Goal: Information Seeking & Learning: Learn about a topic

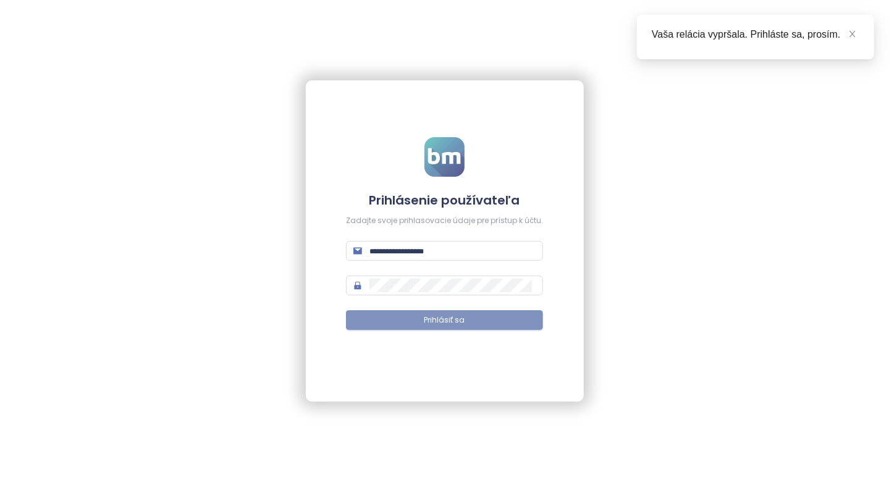
type input "**********"
click at [489, 310] on button "Prihlásiť sa" at bounding box center [444, 320] width 197 height 20
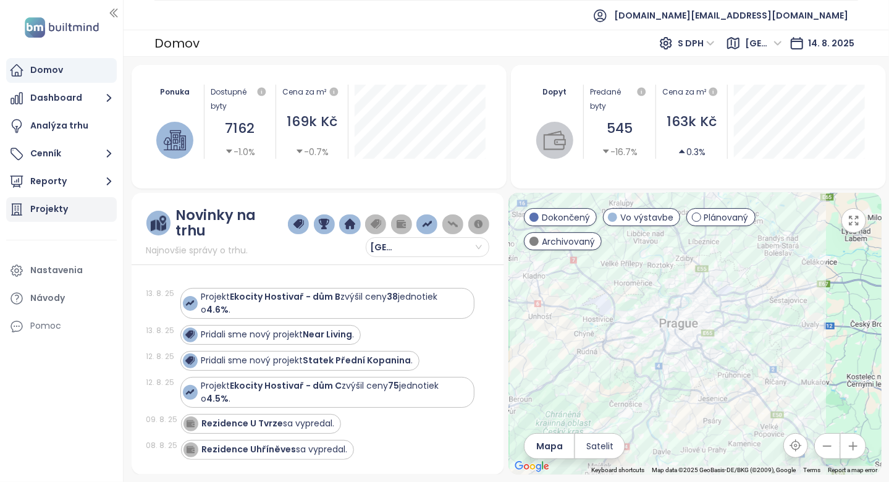
click at [51, 206] on div "Projekty" at bounding box center [49, 208] width 38 height 15
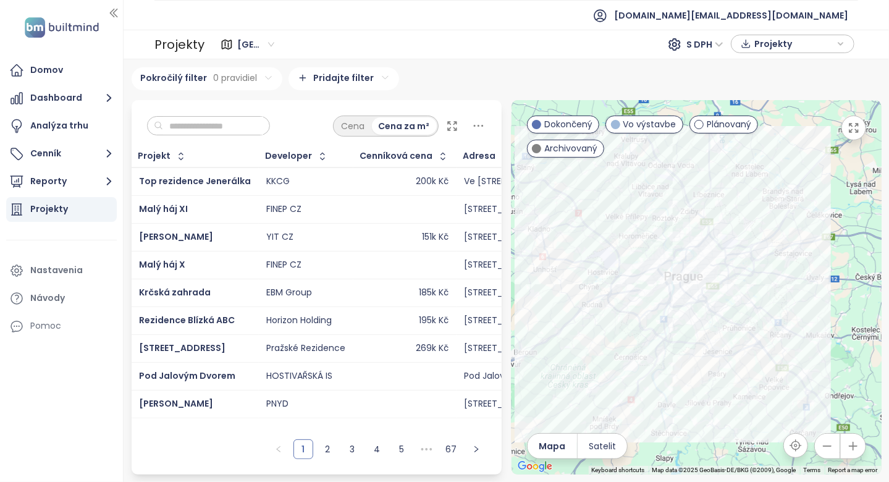
click at [184, 131] on input "text" at bounding box center [213, 126] width 100 height 19
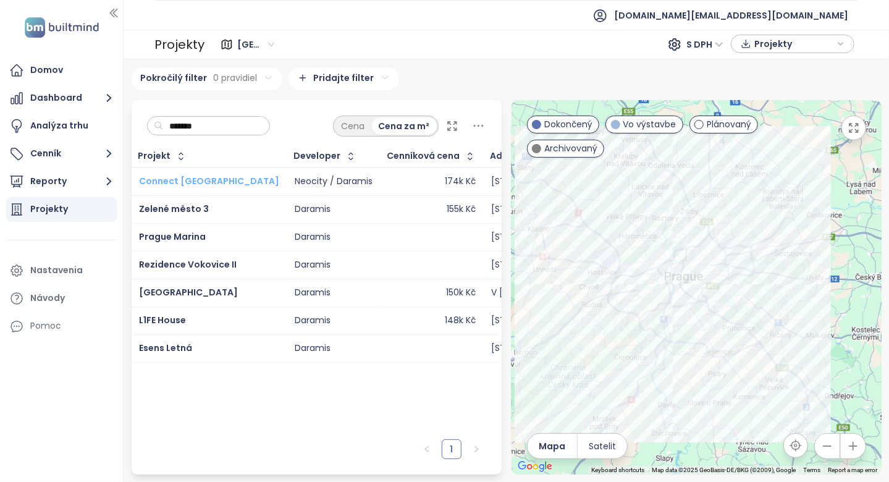
type input "*******"
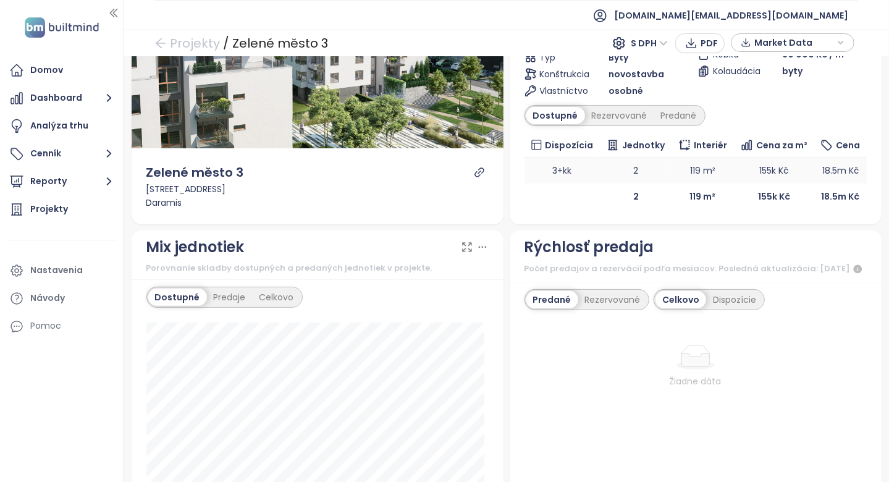
scroll to position [62, 0]
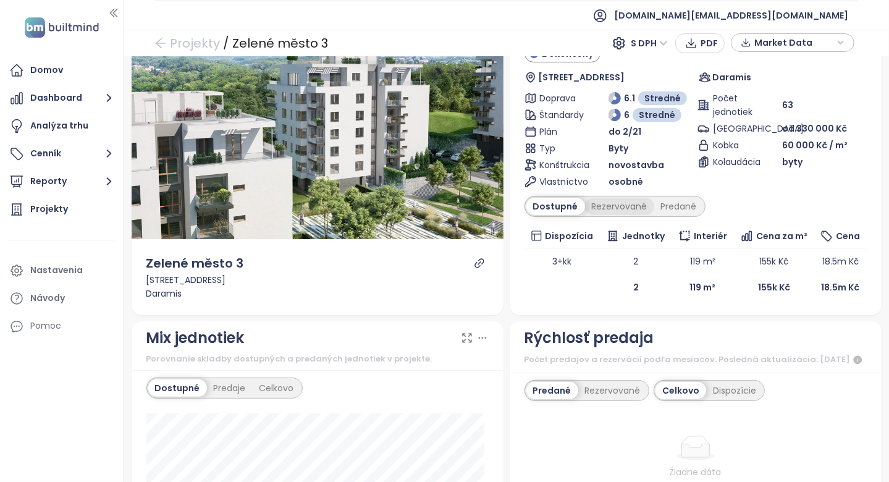
click at [599, 201] on div "Rezervované" at bounding box center [619, 206] width 69 height 17
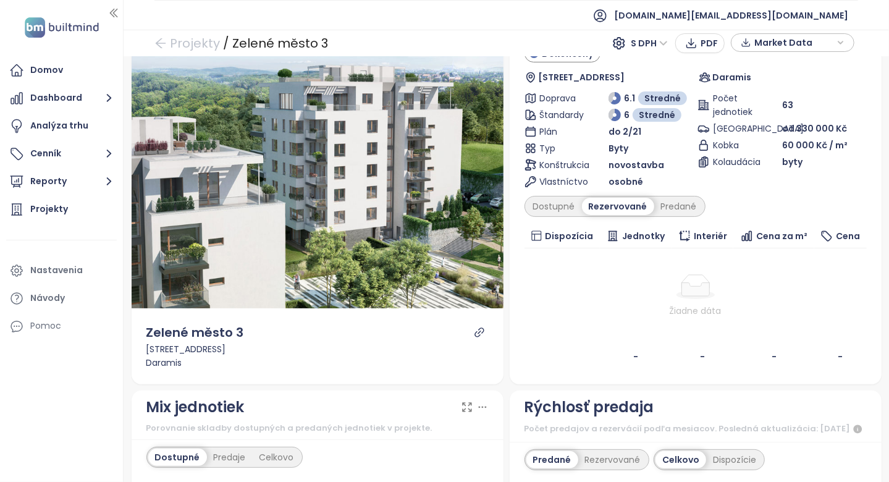
click at [664, 200] on div "Predané" at bounding box center [678, 206] width 49 height 17
click at [476, 331] on icon "link" at bounding box center [479, 332] width 11 height 11
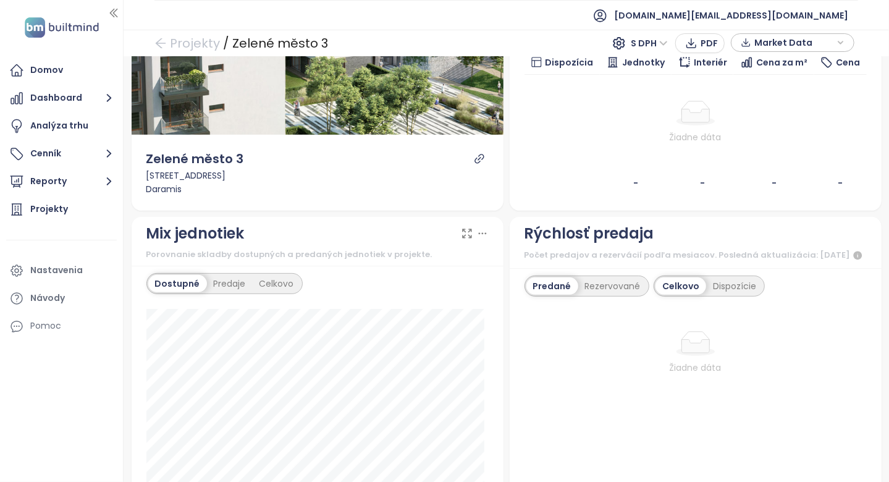
scroll to position [494, 0]
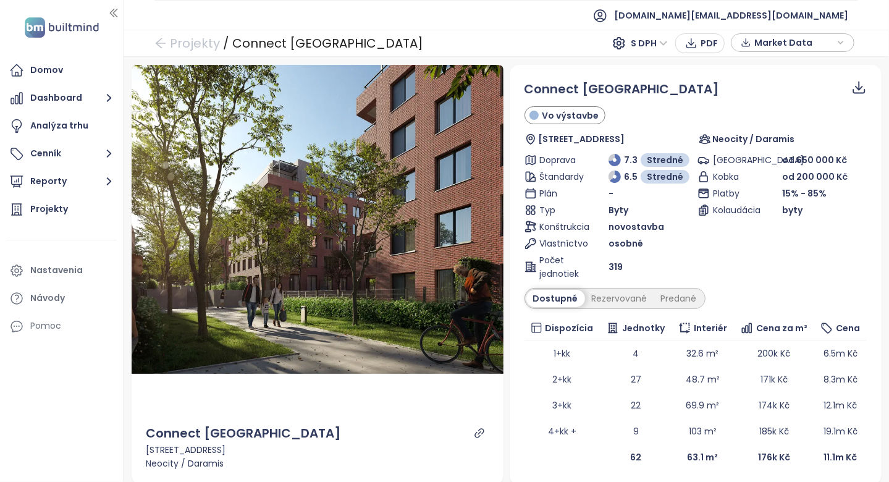
scroll to position [371, 0]
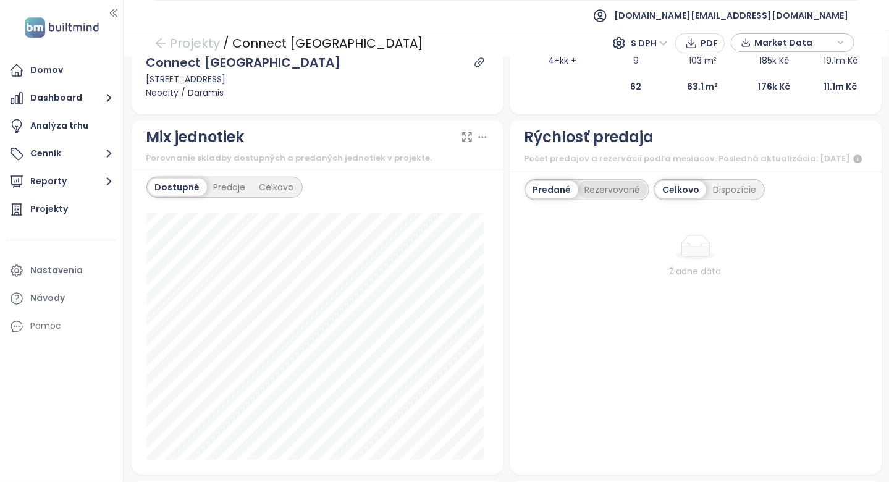
click at [594, 194] on div "Rezervované" at bounding box center [612, 189] width 69 height 17
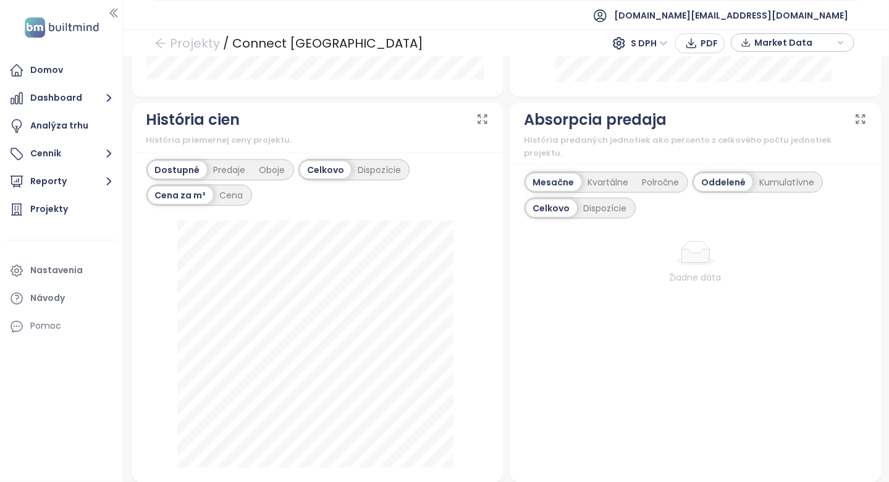
scroll to position [741, 0]
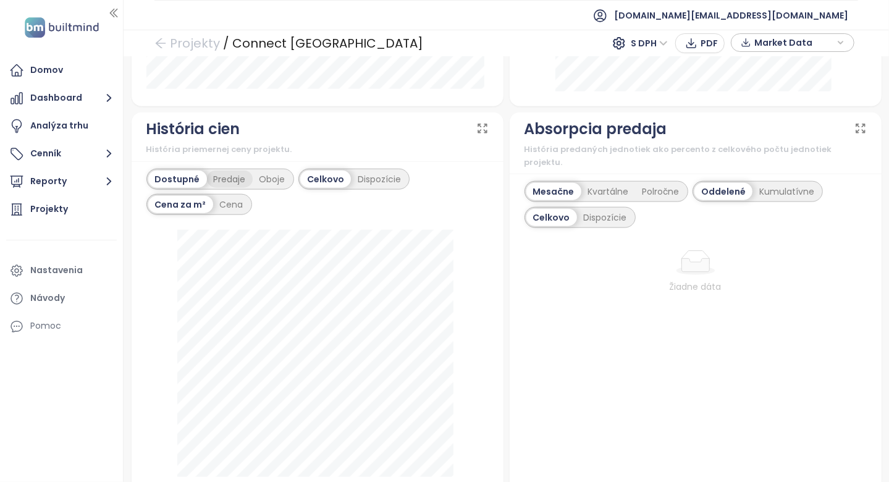
click at [233, 187] on div "Predaje" at bounding box center [230, 179] width 46 height 17
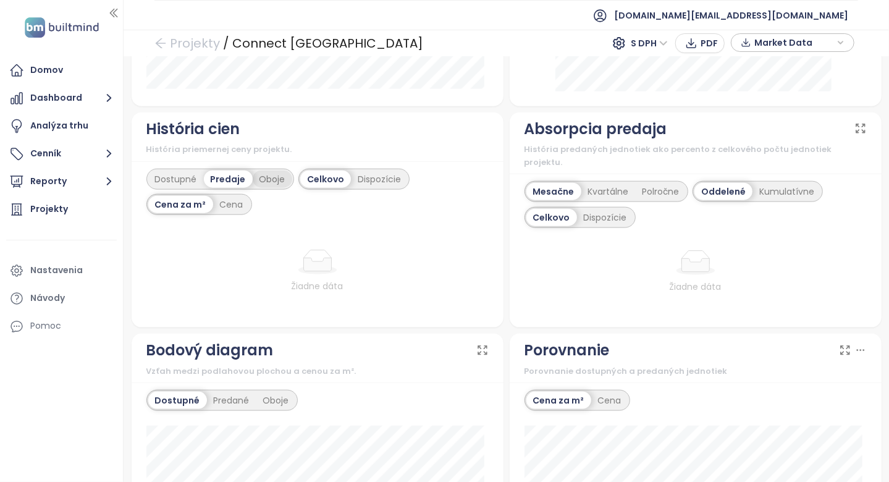
click at [253, 187] on div "Oboje" at bounding box center [273, 179] width 40 height 17
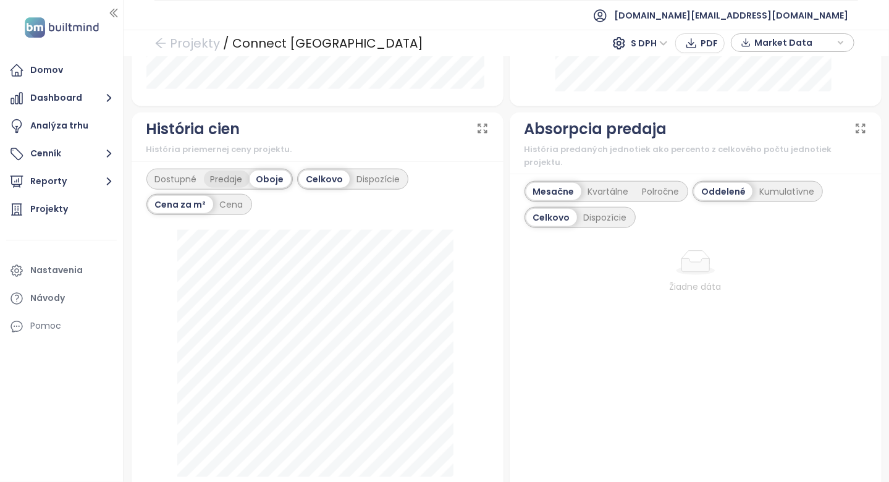
click at [235, 188] on div "Predaje" at bounding box center [227, 179] width 46 height 17
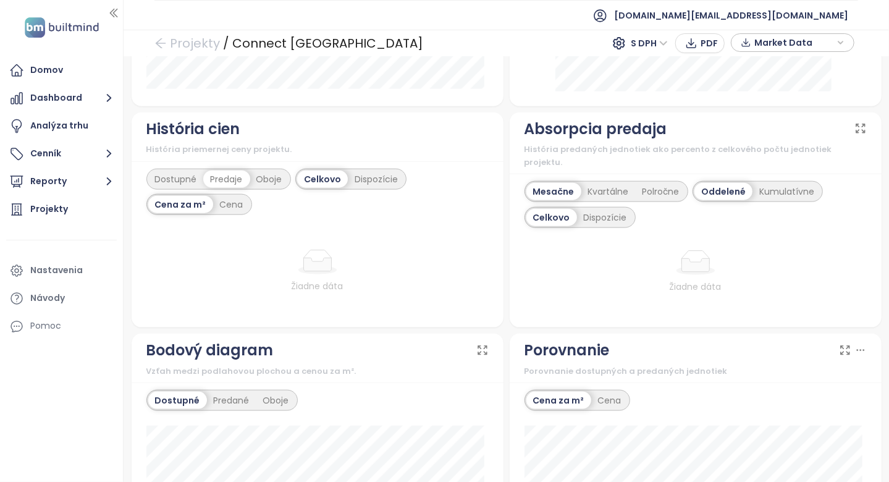
click at [255, 185] on div "Oboje" at bounding box center [270, 179] width 40 height 17
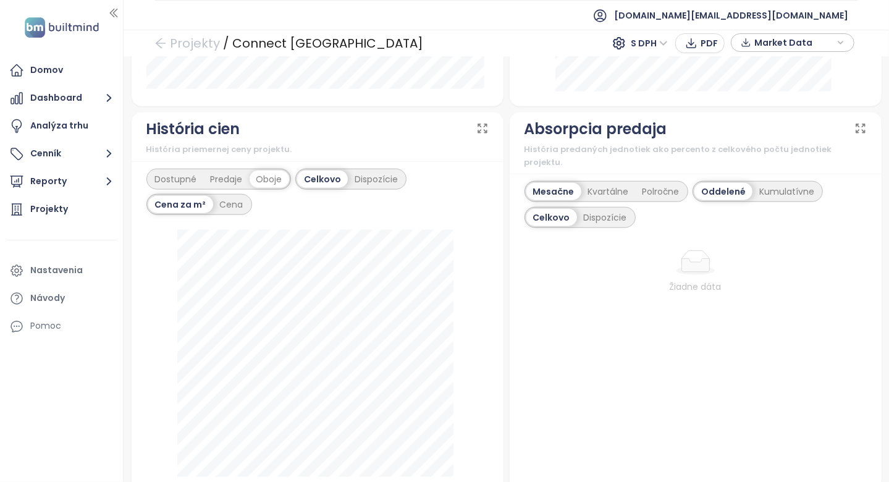
click at [196, 187] on div "Dostupné" at bounding box center [176, 179] width 56 height 17
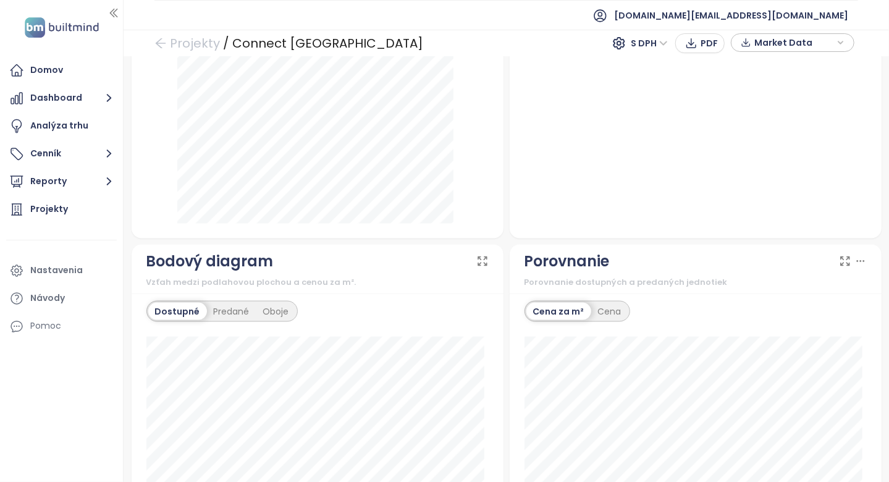
scroll to position [0, 0]
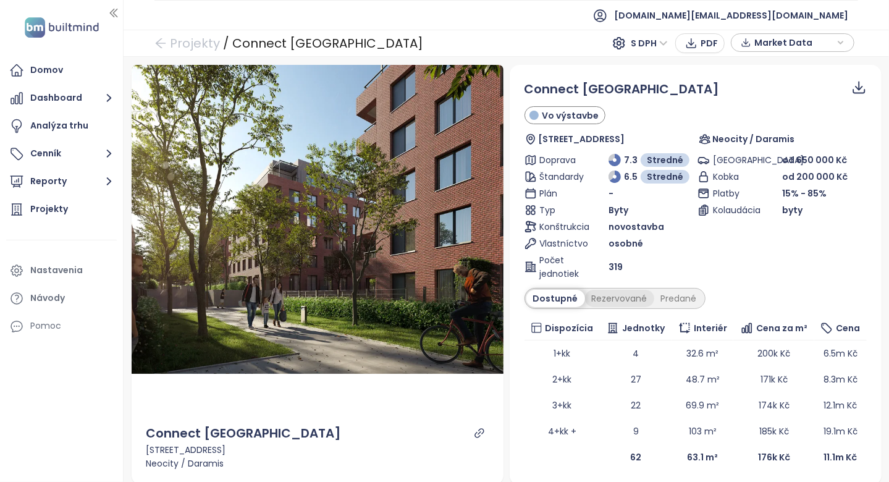
click at [602, 290] on div "Rezervované" at bounding box center [619, 298] width 69 height 17
click at [672, 300] on div "Predané" at bounding box center [678, 298] width 49 height 17
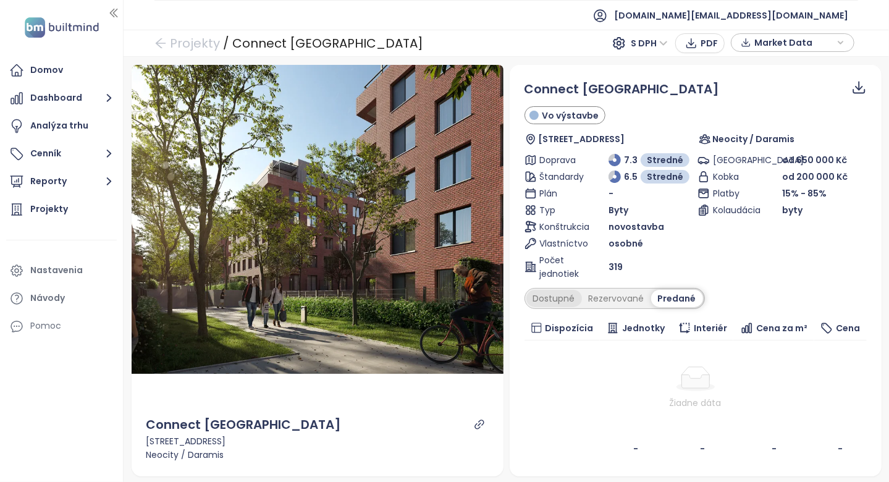
click at [552, 302] on div "Dostupné" at bounding box center [554, 298] width 56 height 17
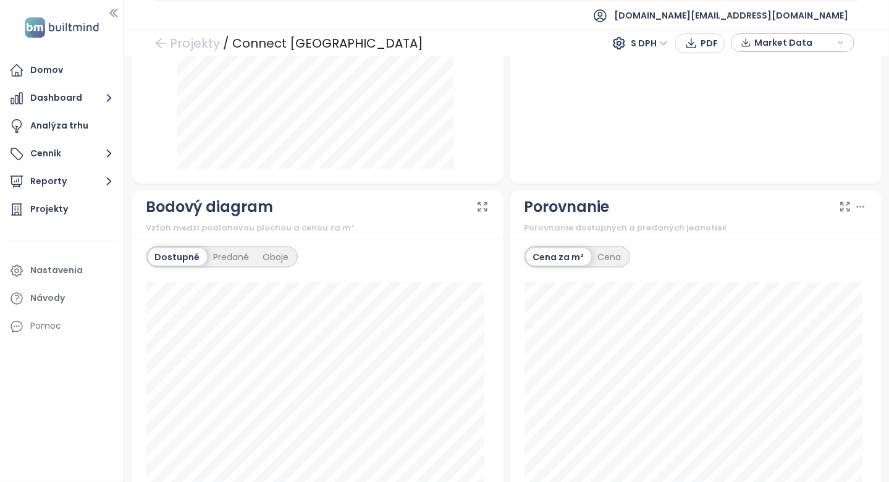
scroll to position [1236, 0]
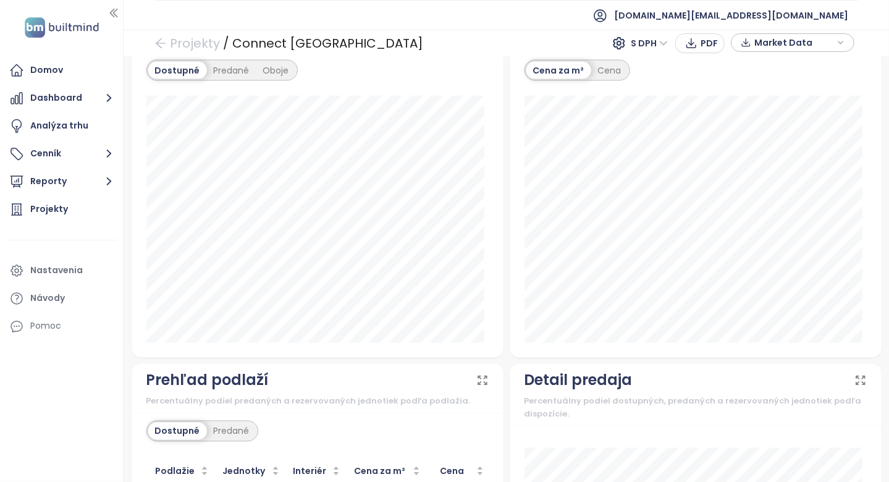
click at [685, 383] on div "Detail predaja" at bounding box center [696, 380] width 342 height 23
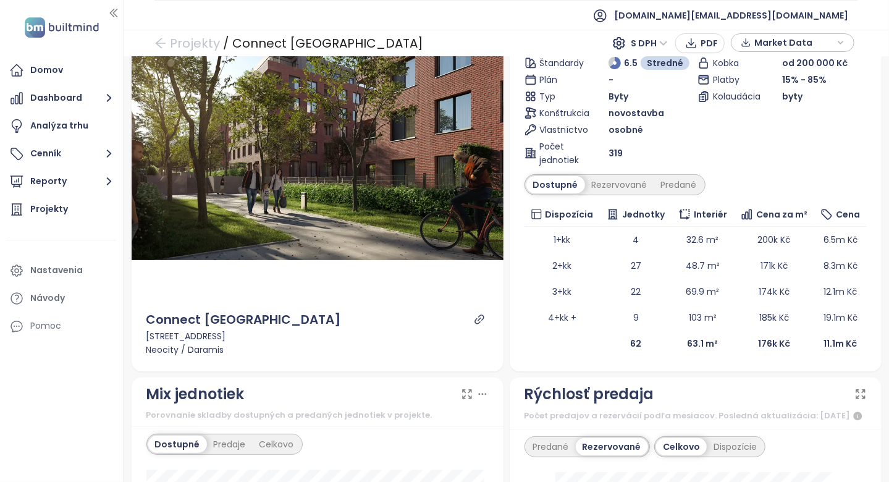
scroll to position [124, 0]
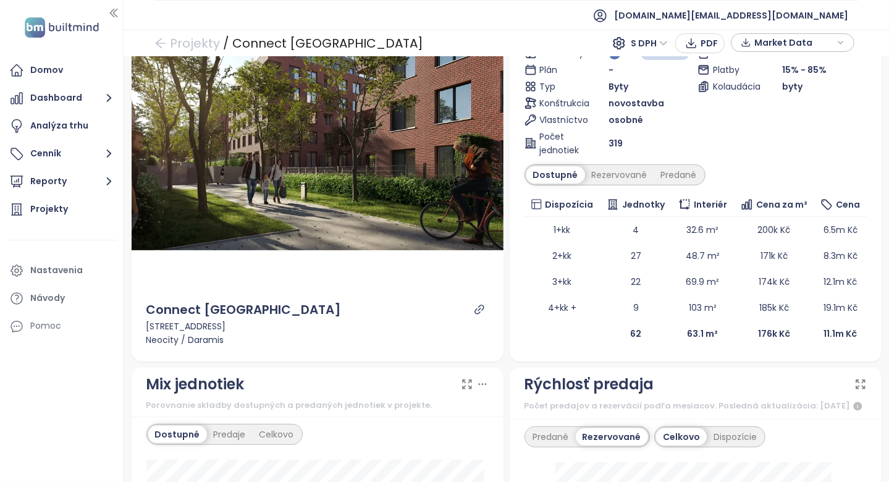
click at [732, 174] on div "Dostupné Rezervované Predané" at bounding box center [696, 174] width 342 height 21
click at [604, 175] on div "Rezervované" at bounding box center [619, 174] width 69 height 17
click at [683, 172] on div "Predané" at bounding box center [678, 174] width 49 height 17
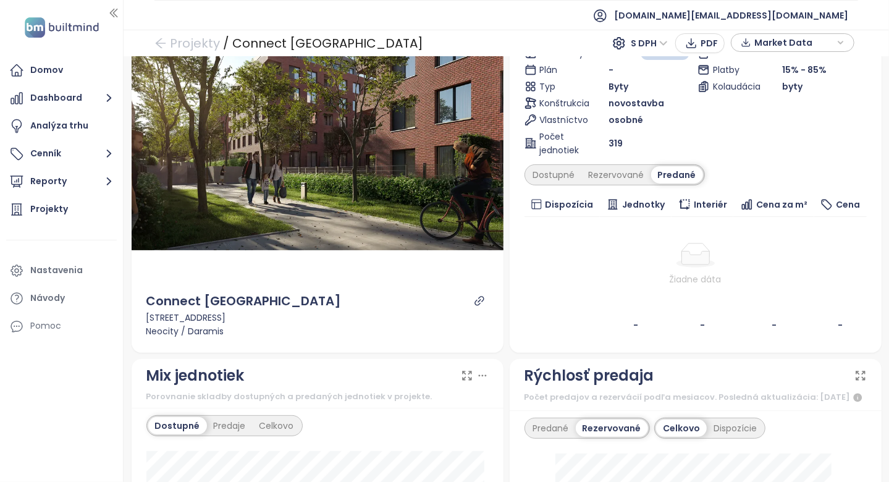
click at [655, 171] on div "Predané" at bounding box center [677, 174] width 52 height 17
click at [622, 180] on div "Rezervované" at bounding box center [616, 174] width 69 height 17
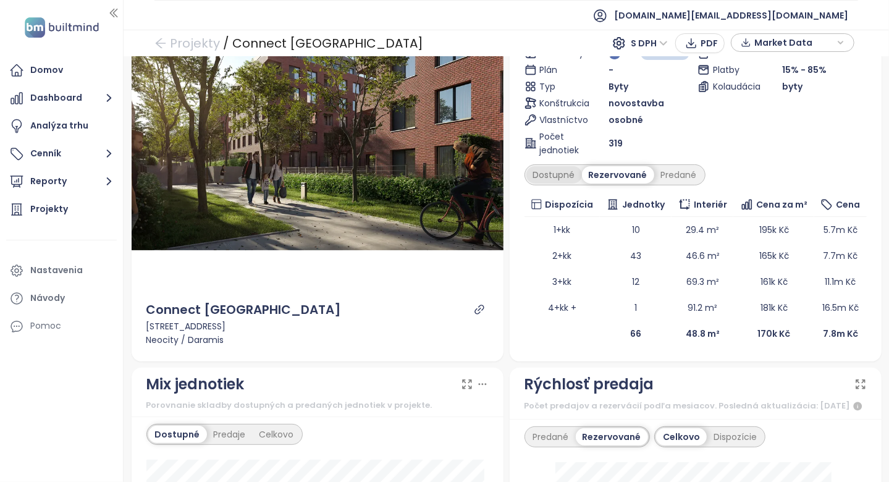
click at [552, 169] on div "Dostupné" at bounding box center [554, 174] width 56 height 17
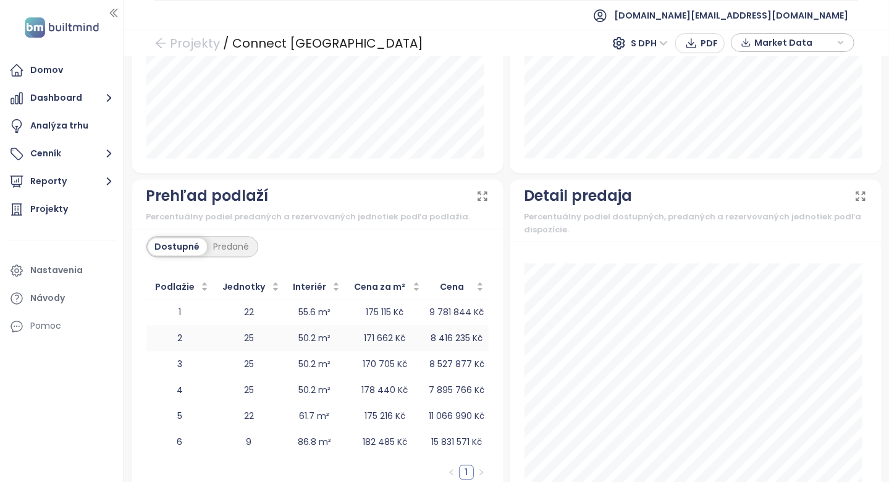
scroll to position [1478, 0]
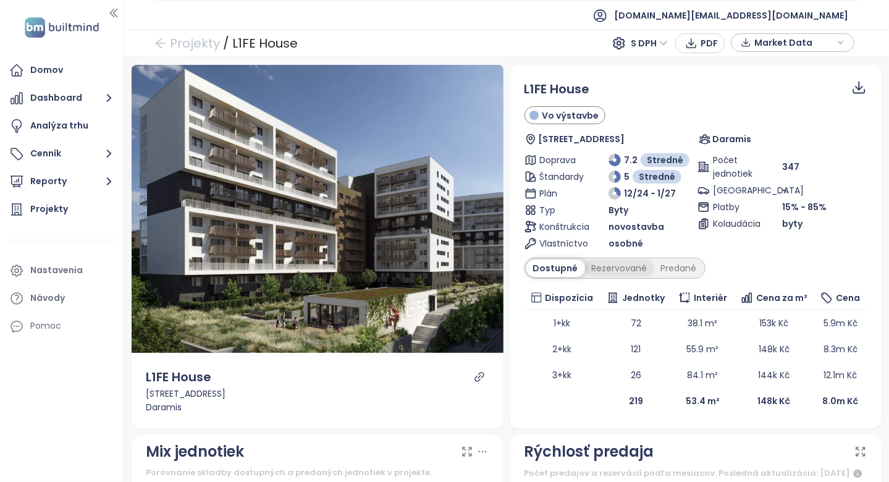
click at [616, 262] on div "Rezervované" at bounding box center [619, 268] width 69 height 17
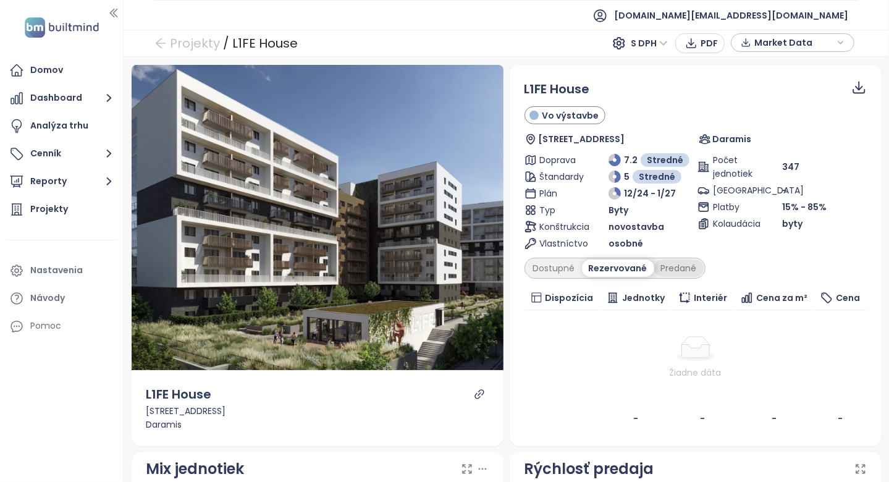
click at [668, 264] on div "Predané" at bounding box center [678, 268] width 49 height 17
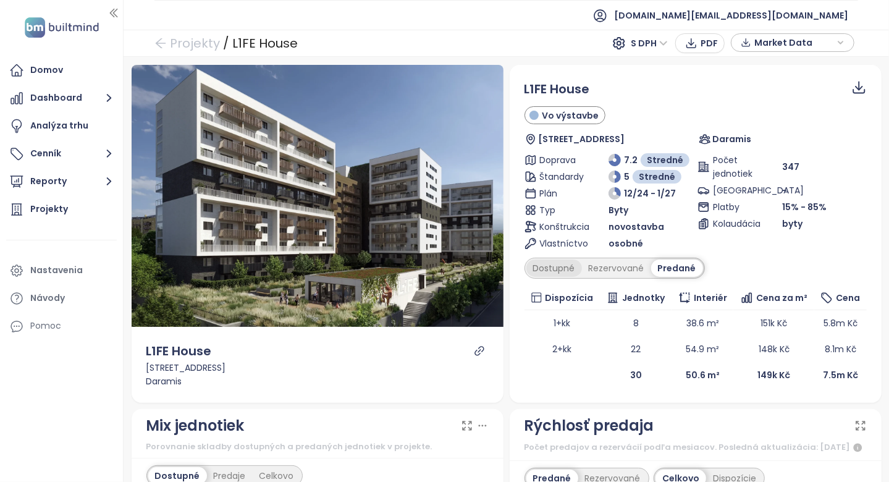
click at [540, 264] on div "Dostupné" at bounding box center [554, 268] width 56 height 17
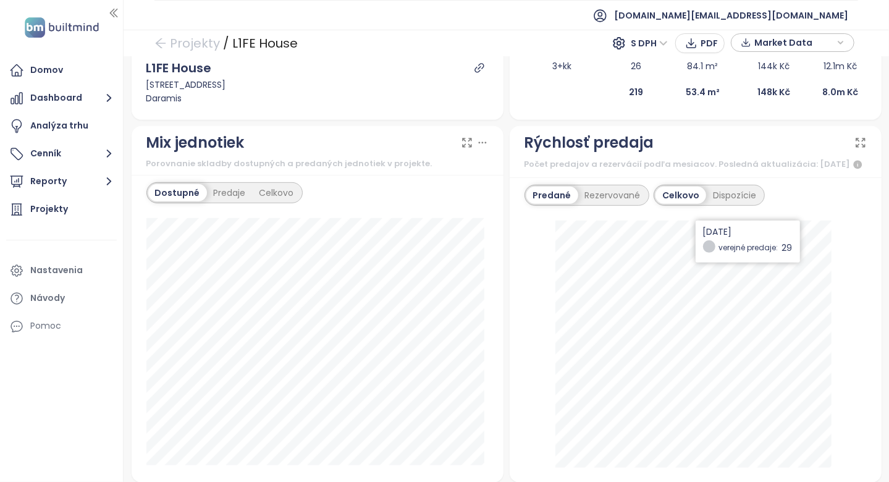
scroll to position [618, 0]
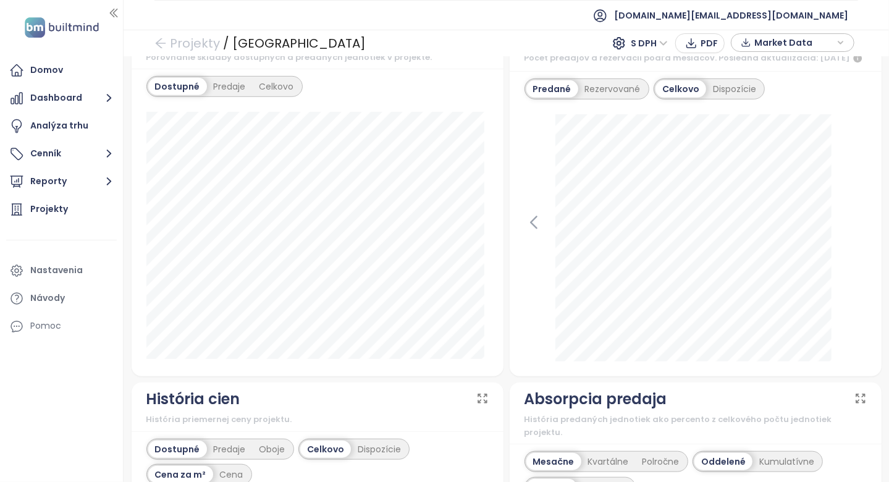
scroll to position [741, 0]
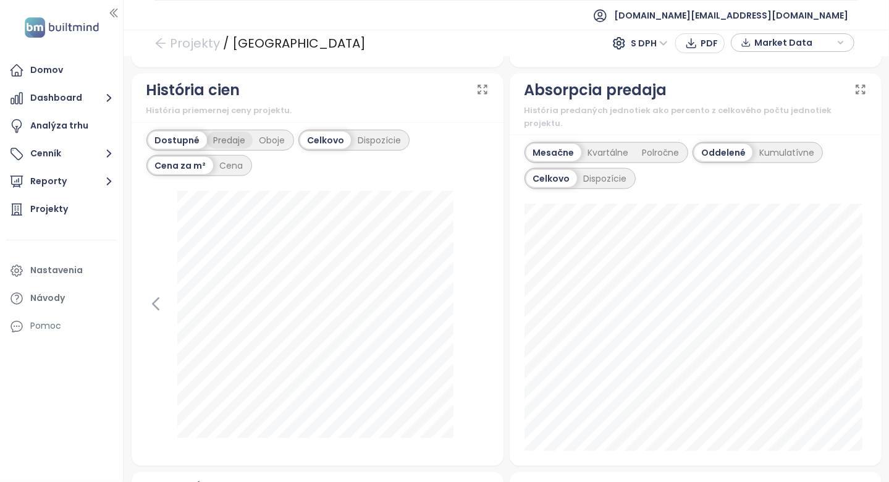
click at [243, 149] on div "Predaje" at bounding box center [230, 140] width 46 height 17
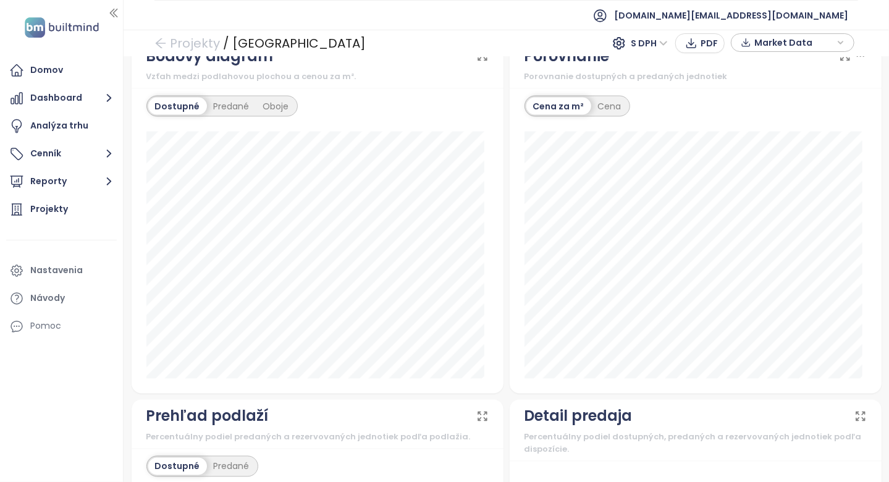
scroll to position [1439, 0]
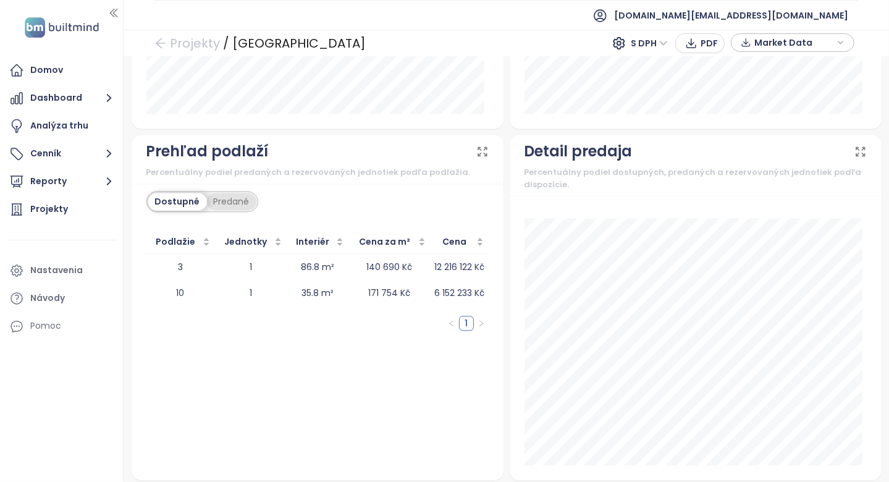
click at [227, 194] on div "Predané" at bounding box center [231, 201] width 49 height 17
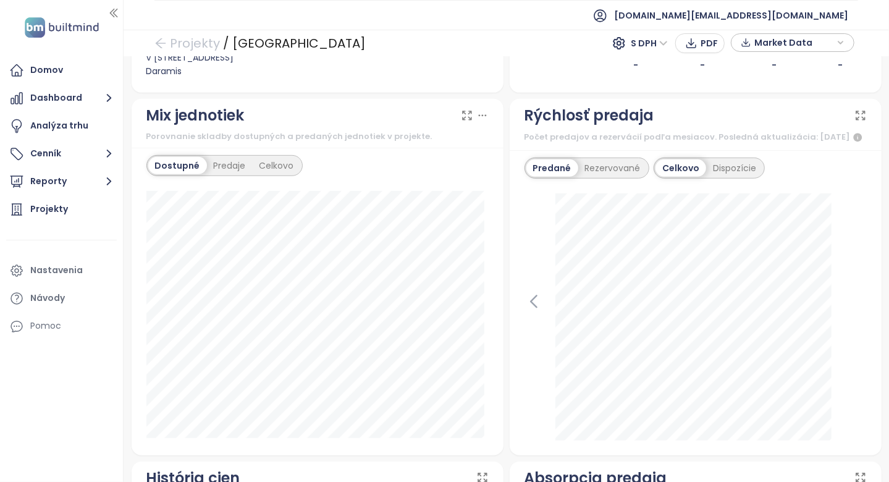
scroll to position [0, 0]
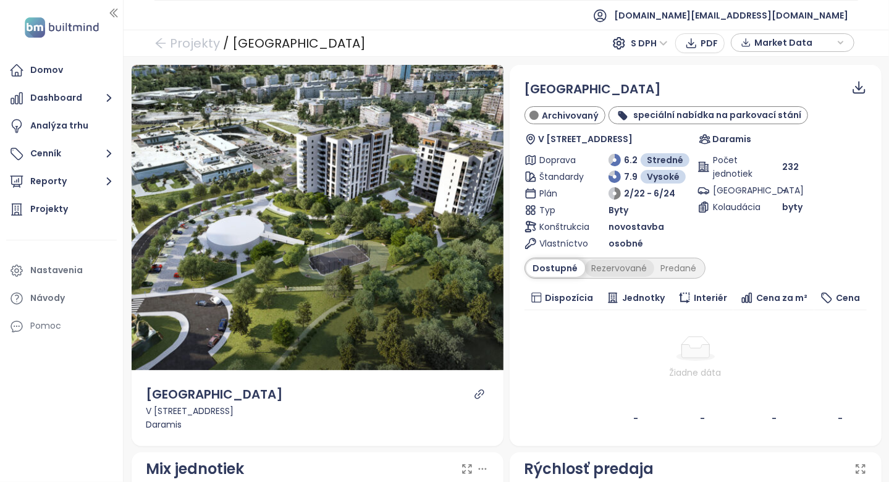
click at [588, 267] on div "Rezervované" at bounding box center [619, 268] width 69 height 17
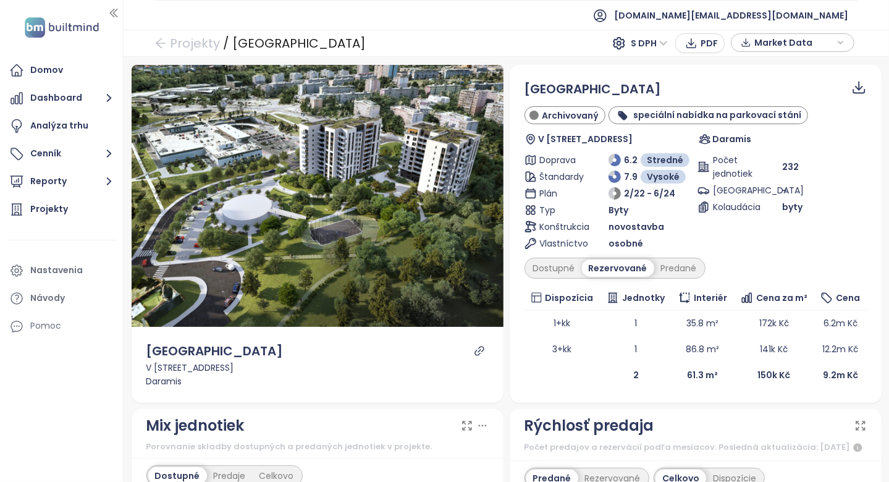
click at [475, 350] on icon "link" at bounding box center [479, 350] width 11 height 11
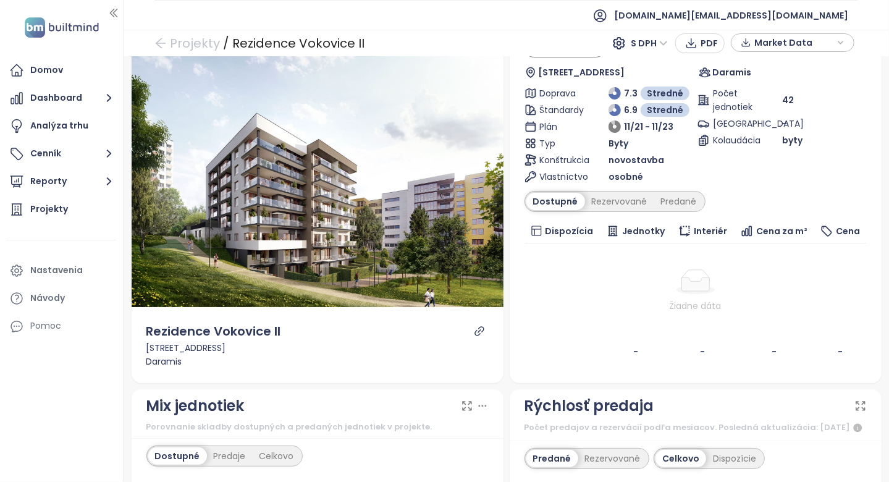
scroll to position [62, 0]
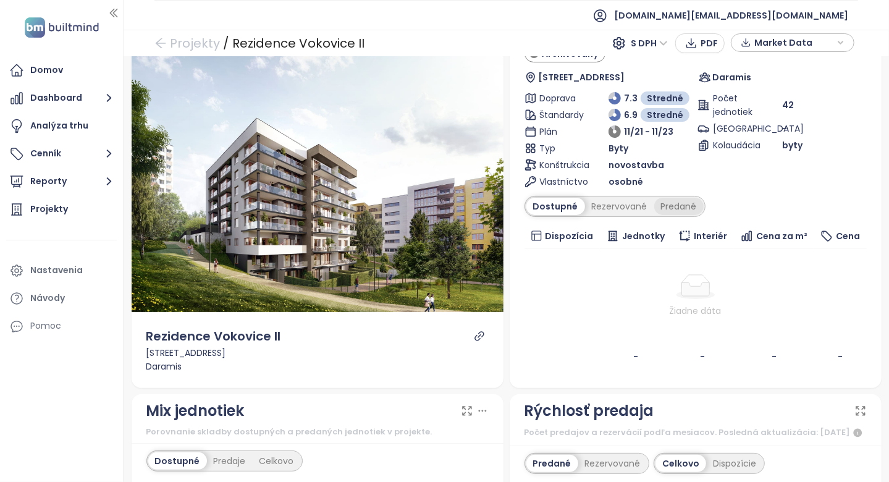
click at [664, 209] on div "Predané" at bounding box center [678, 206] width 49 height 17
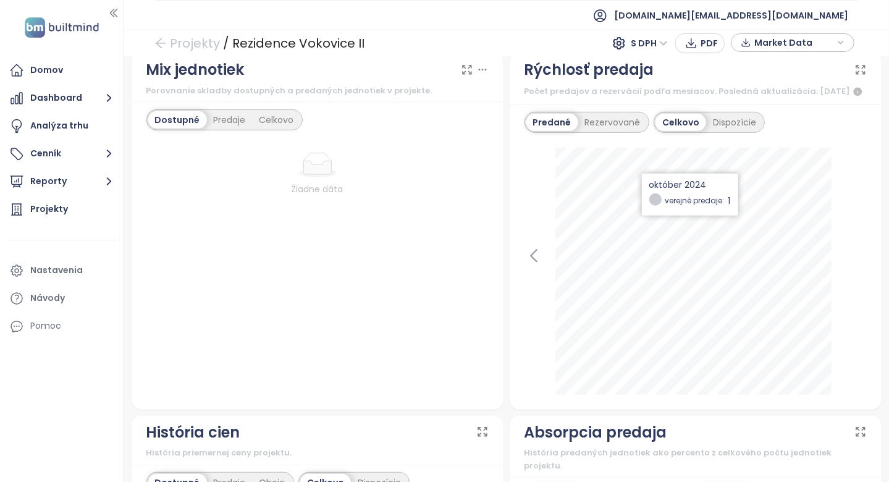
scroll to position [433, 0]
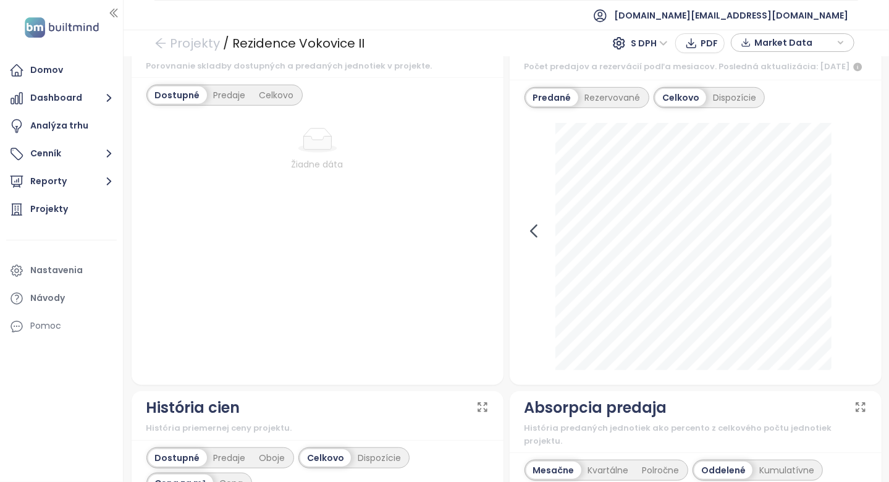
click at [528, 240] on icon at bounding box center [534, 231] width 19 height 19
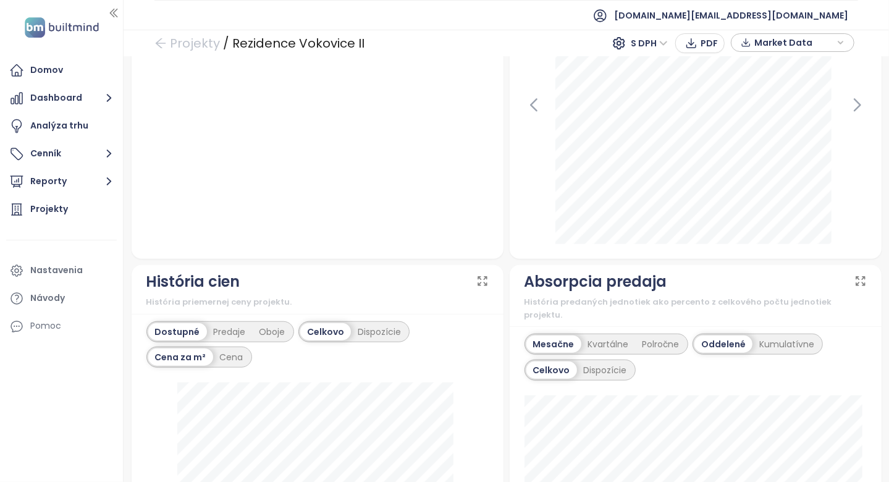
scroll to position [494, 0]
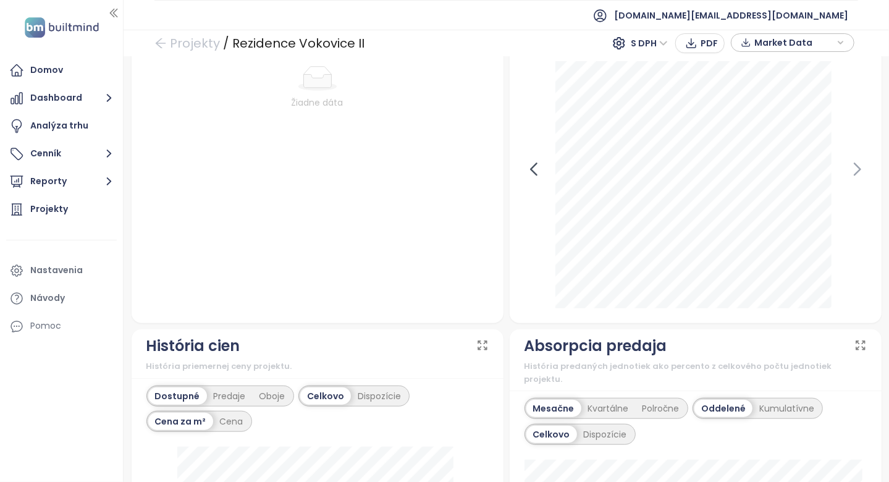
click at [525, 175] on icon at bounding box center [534, 169] width 19 height 19
click at [221, 403] on div "Predaje" at bounding box center [230, 395] width 46 height 17
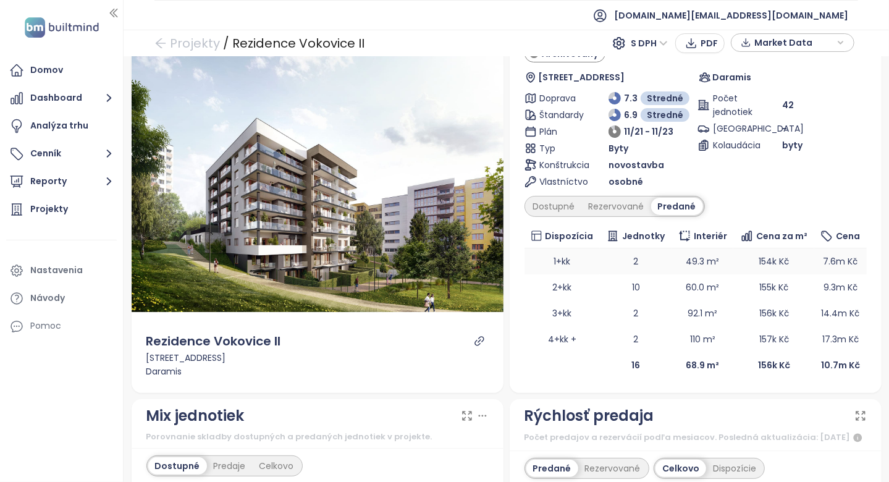
scroll to position [371, 0]
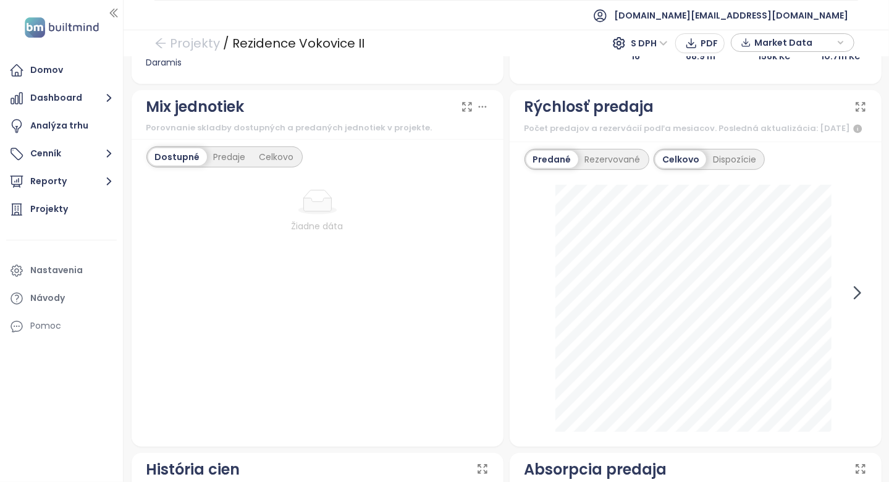
click at [848, 302] on icon at bounding box center [857, 293] width 19 height 19
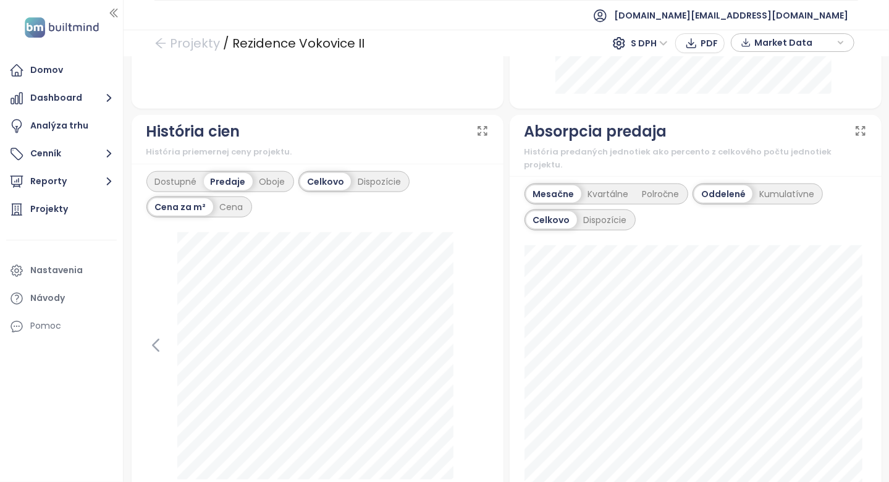
scroll to position [803, 0]
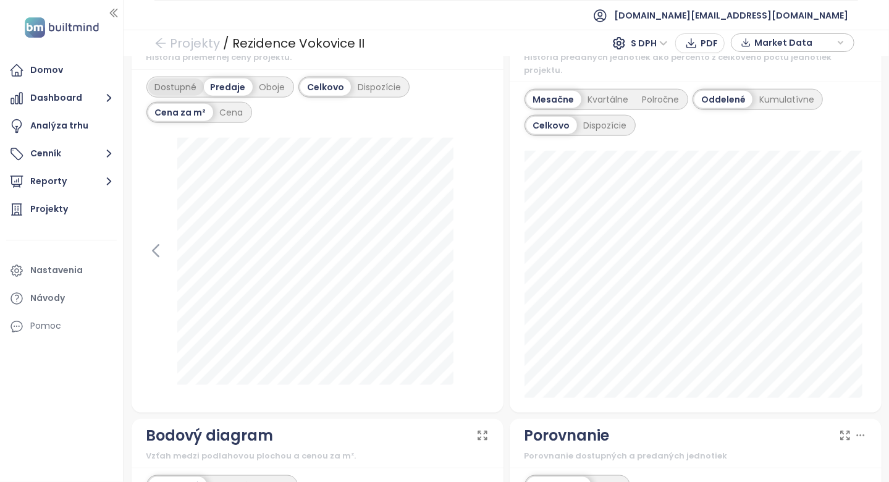
click at [188, 96] on div "Dostupné" at bounding box center [176, 86] width 56 height 17
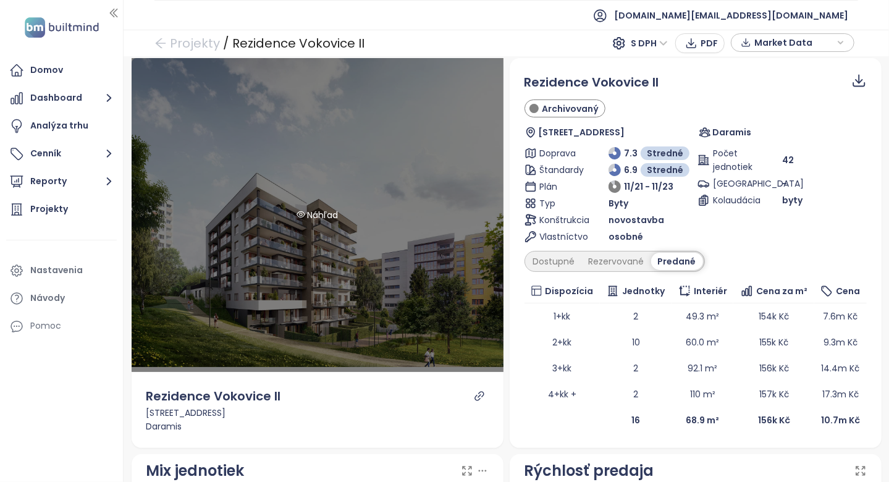
scroll to position [0, 0]
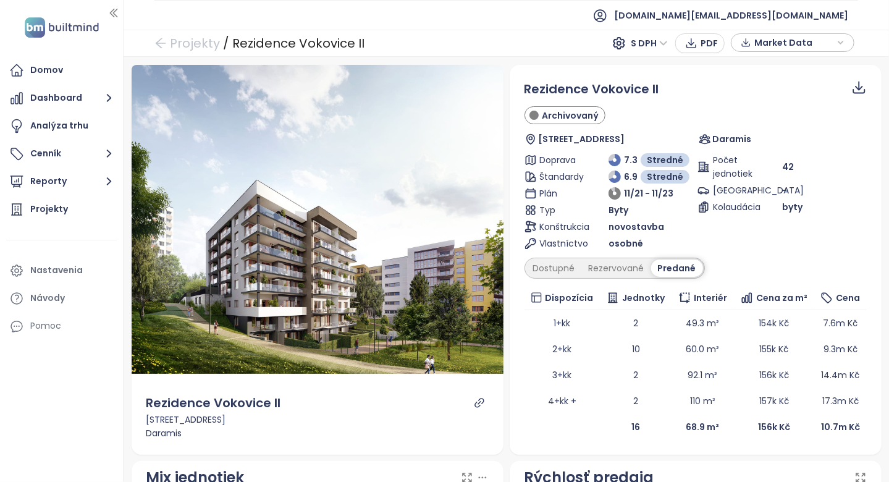
click at [561, 276] on div "Dostupné Rezervované Predané" at bounding box center [615, 268] width 180 height 21
click at [553, 271] on div "Dostupné" at bounding box center [554, 268] width 56 height 17
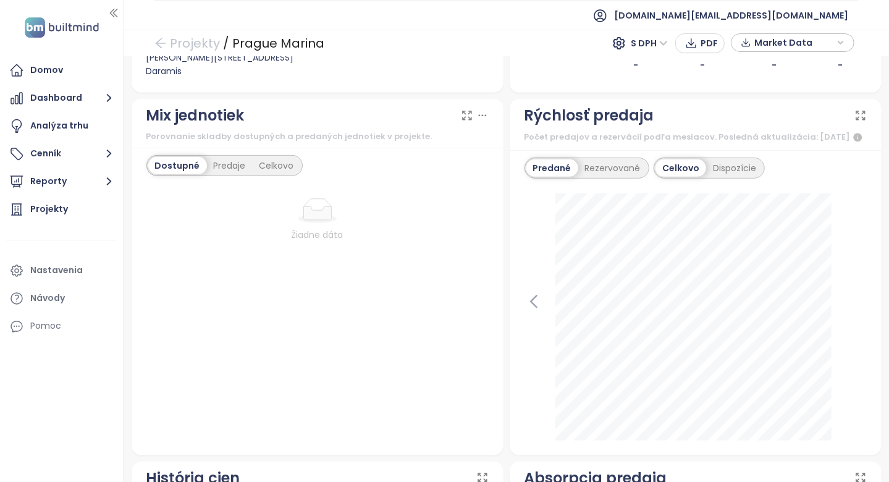
scroll to position [371, 0]
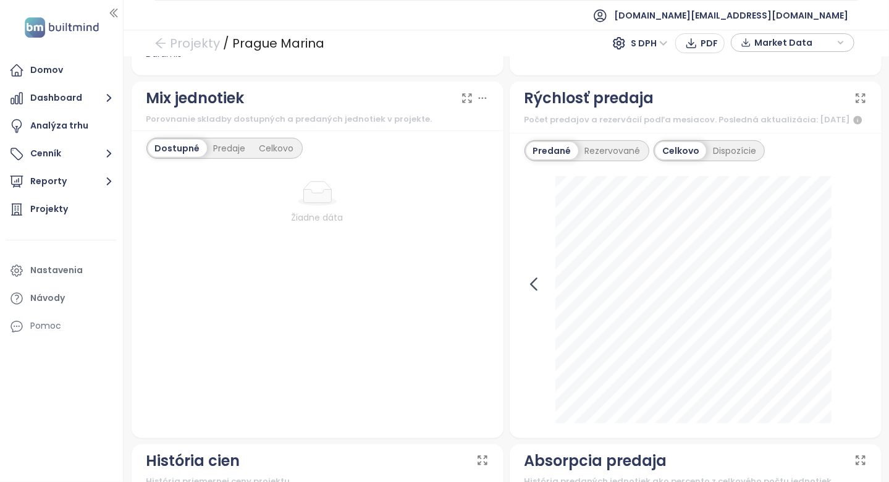
click at [528, 294] on icon at bounding box center [534, 284] width 19 height 19
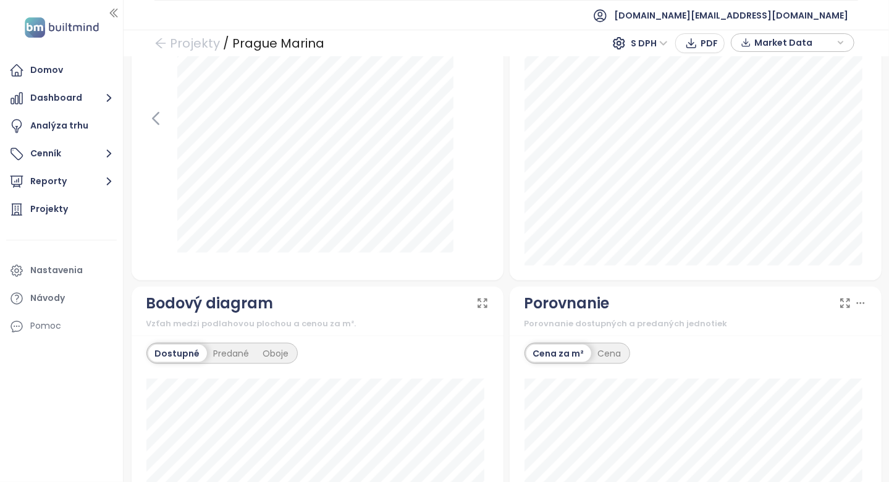
scroll to position [0, 0]
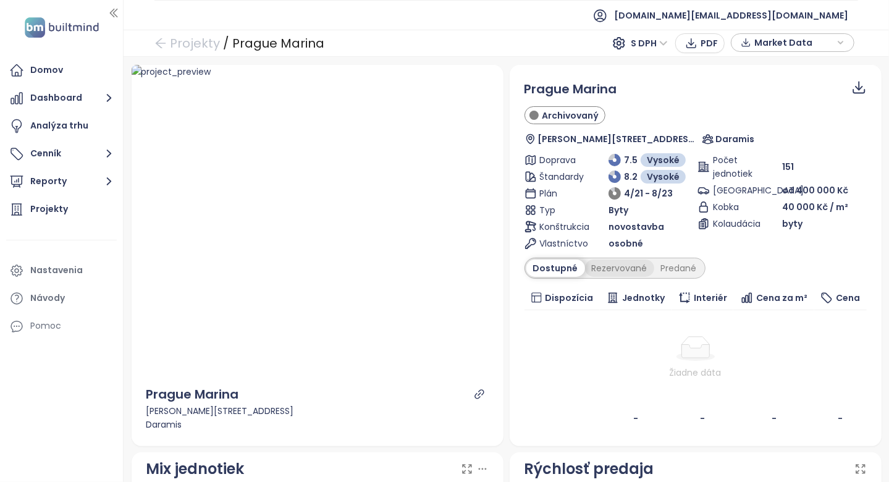
click at [586, 274] on div "Rezervované" at bounding box center [619, 268] width 69 height 17
click at [669, 272] on div "Predané" at bounding box center [678, 268] width 49 height 17
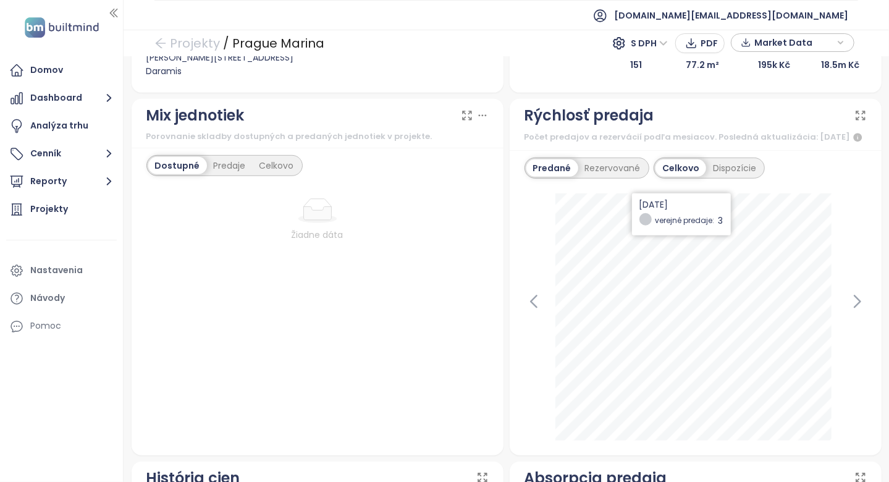
scroll to position [371, 0]
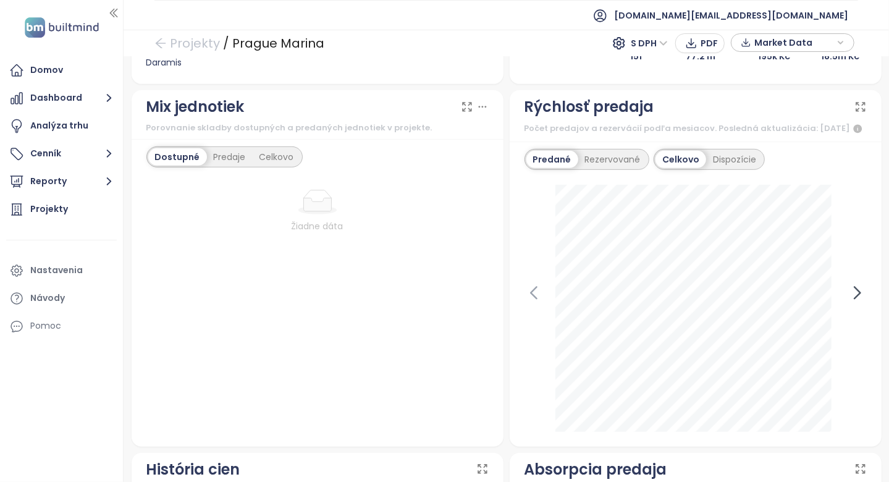
click at [848, 302] on icon at bounding box center [857, 293] width 19 height 19
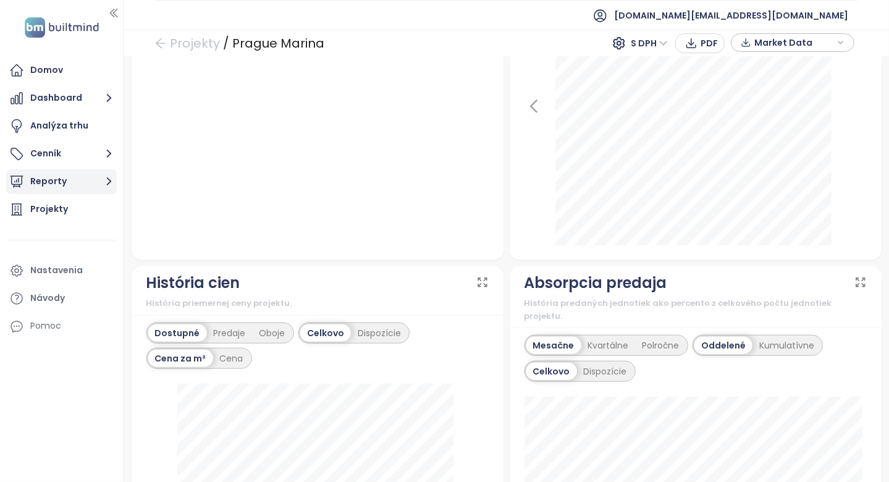
scroll to position [741, 0]
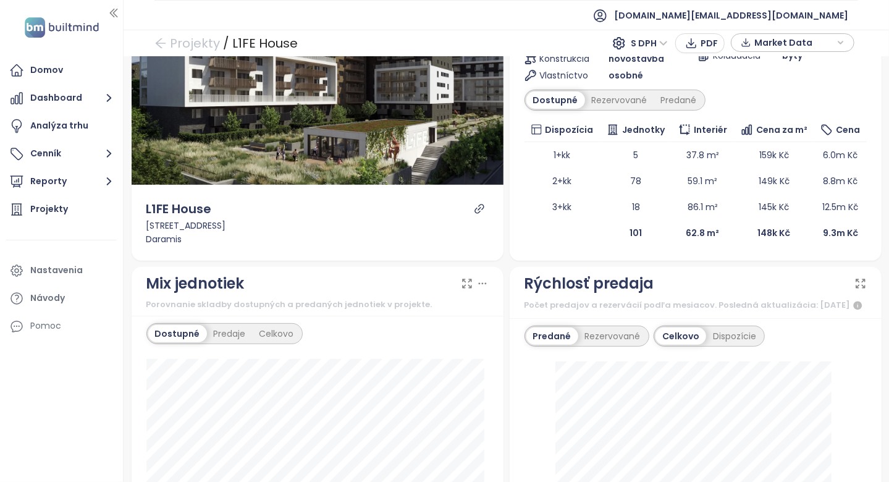
scroll to position [44, 0]
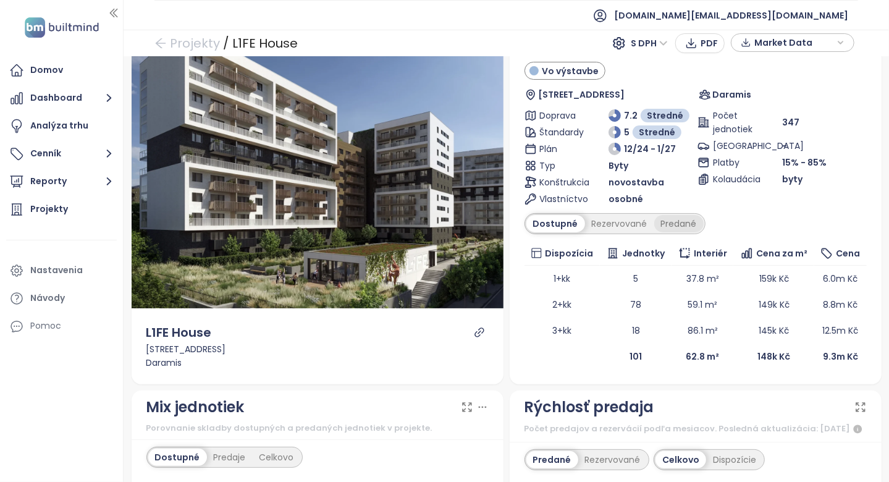
click at [683, 227] on div "Predané" at bounding box center [678, 223] width 49 height 17
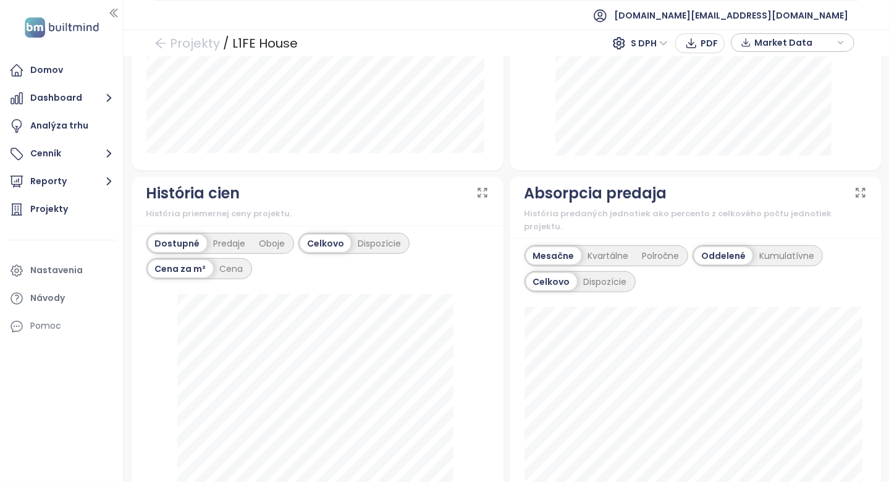
scroll to position [618, 0]
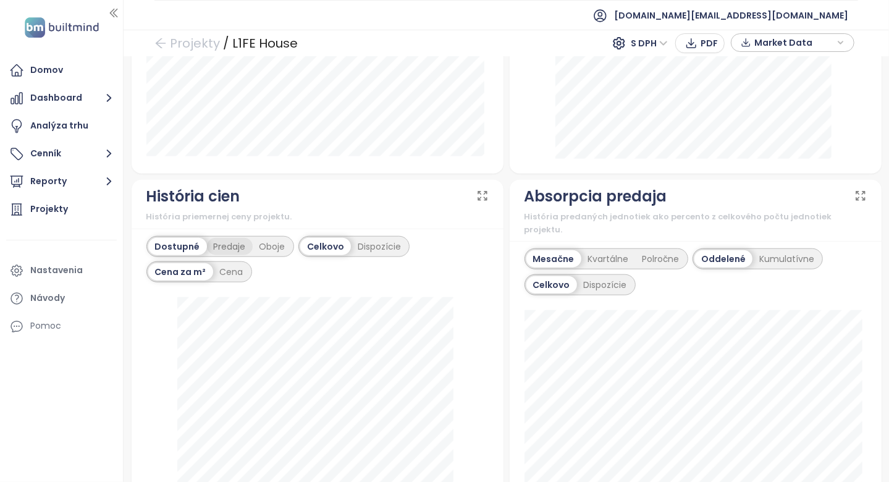
click at [224, 255] on div "Predaje" at bounding box center [230, 246] width 46 height 17
click at [264, 255] on div "Oboje" at bounding box center [273, 246] width 40 height 17
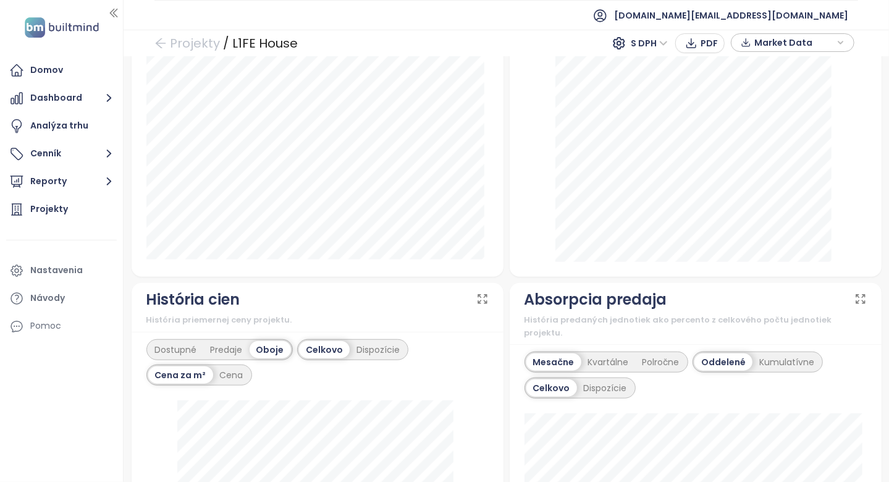
scroll to position [206, 0]
